Goal: Transaction & Acquisition: Purchase product/service

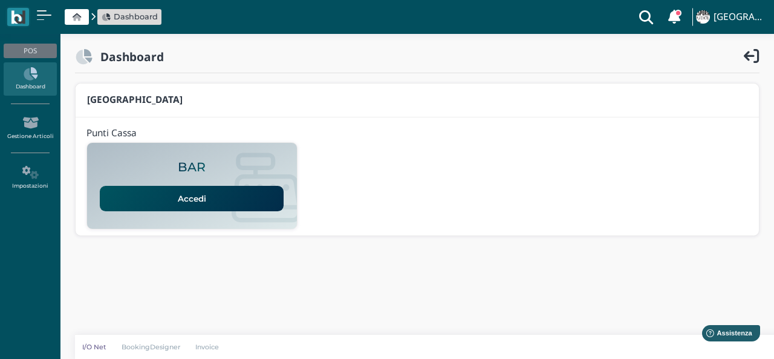
click at [249, 202] on link "Accedi" at bounding box center [192, 198] width 184 height 25
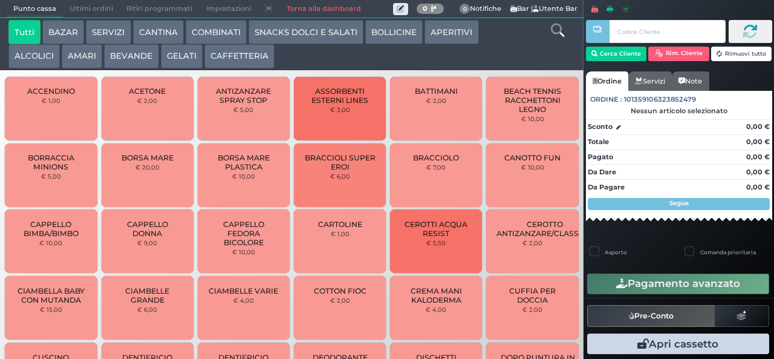
click at [181, 50] on button "GELATI" at bounding box center [182, 56] width 42 height 24
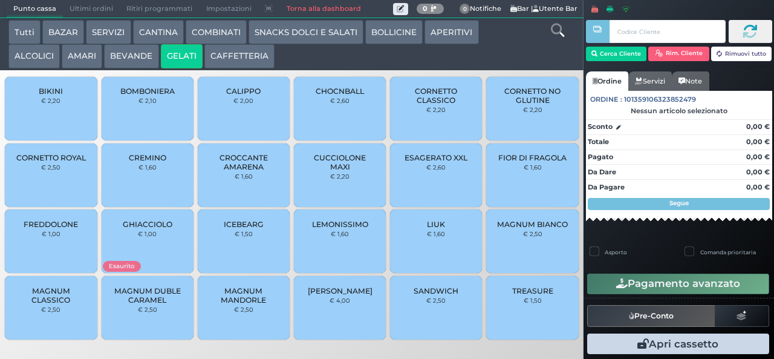
click at [272, 37] on button "SNACKS DOLCI E SALATI" at bounding box center [306, 32] width 115 height 24
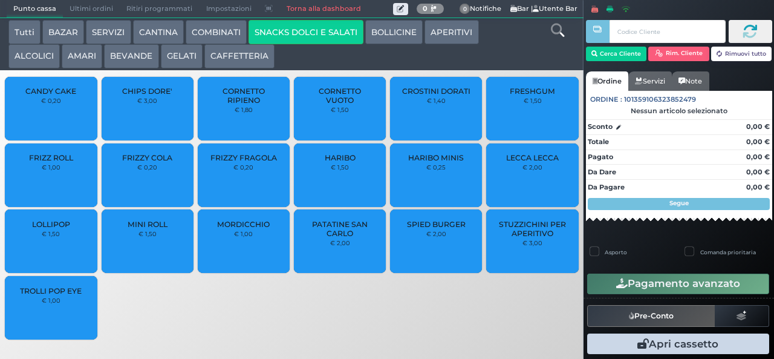
click at [329, 236] on span "PATATINE SAN CARLO" at bounding box center [340, 229] width 72 height 18
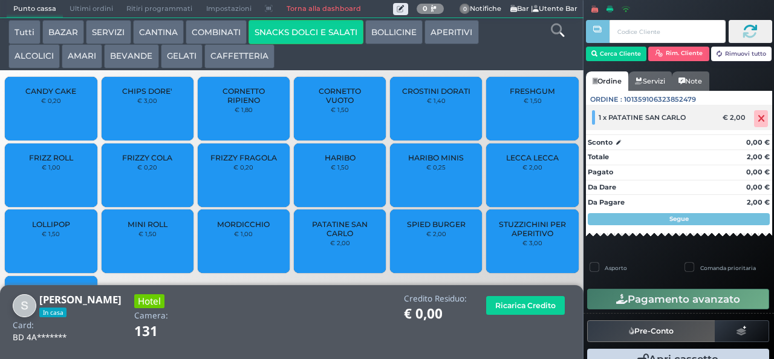
click at [758, 119] on icon at bounding box center [761, 119] width 7 height 1
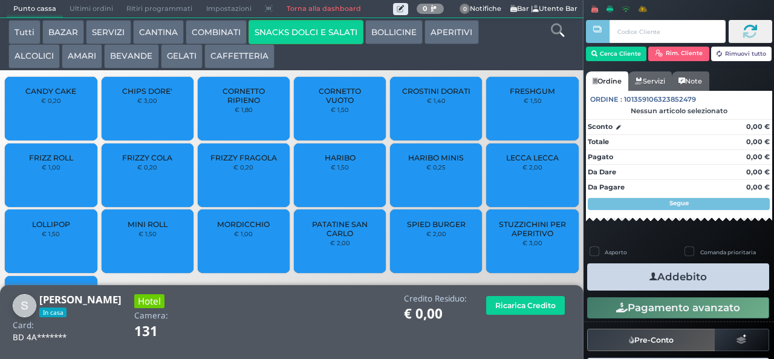
click at [342, 227] on span "PATATINE SAN CARLO" at bounding box center [340, 229] width 72 height 18
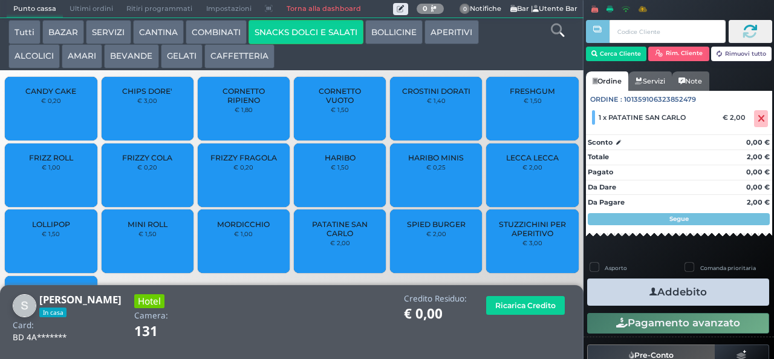
click at [627, 281] on button "Addebito" at bounding box center [678, 291] width 182 height 27
